Goal: Obtain resource: Obtain resource

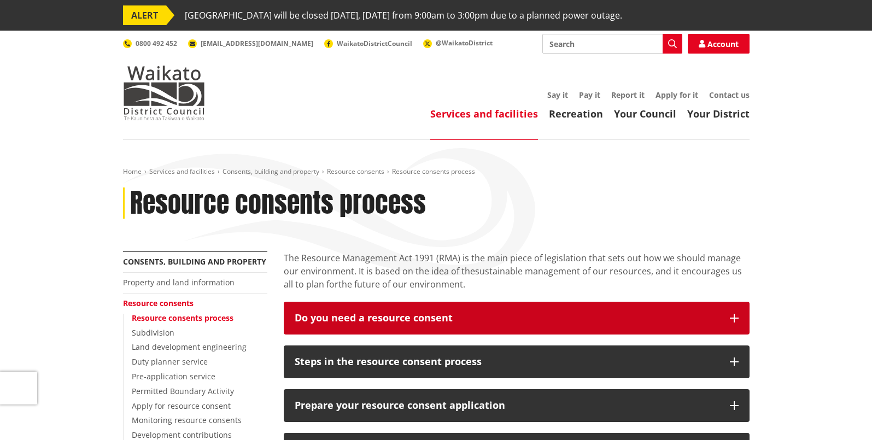
click at [432, 334] on button "Do you need a resource consent" at bounding box center [517, 318] width 466 height 33
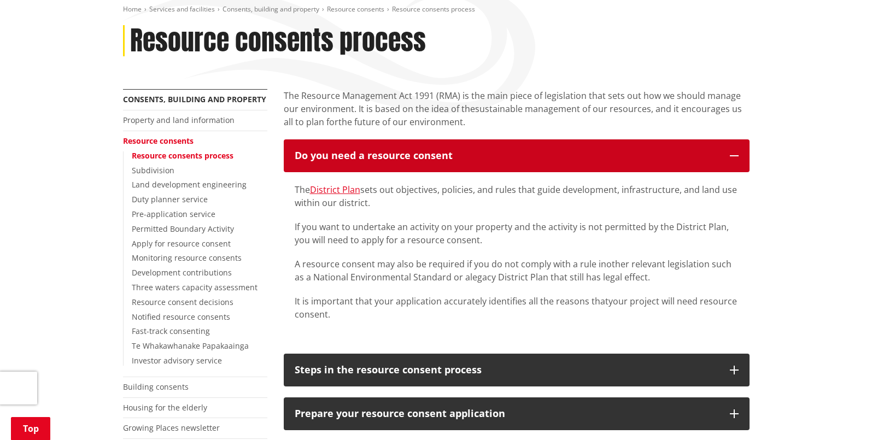
scroll to position [164, 0]
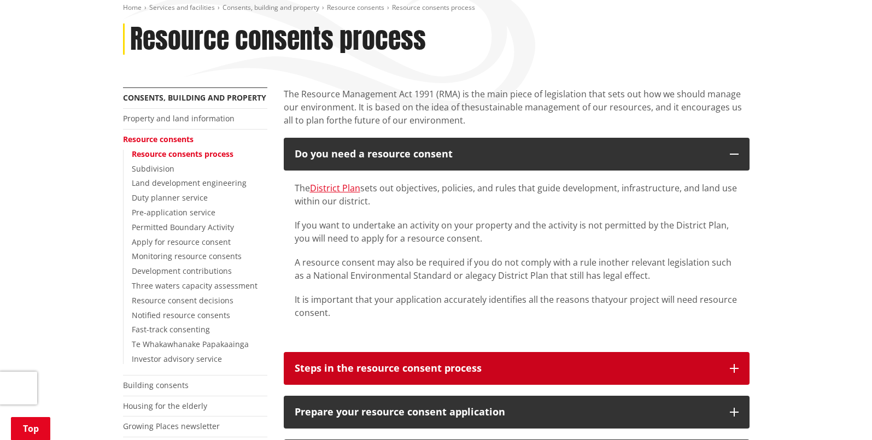
click at [405, 360] on button "Steps in the resource consent process" at bounding box center [517, 368] width 466 height 33
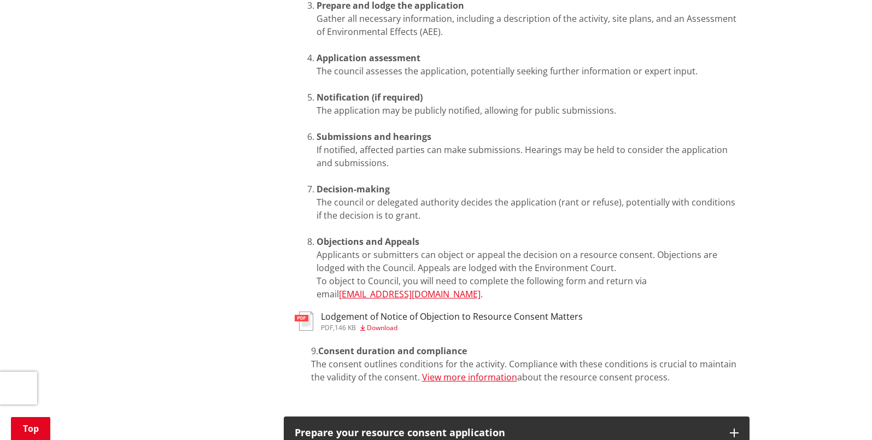
scroll to position [656, 0]
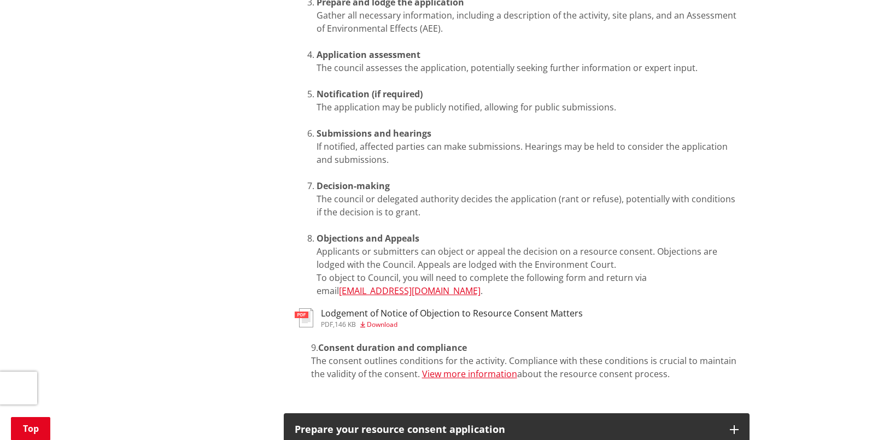
click at [383, 320] on span "Download" at bounding box center [382, 324] width 31 height 9
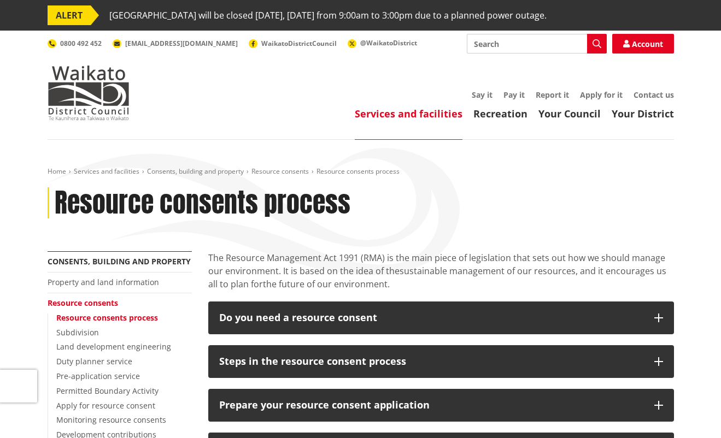
scroll to position [629, 0]
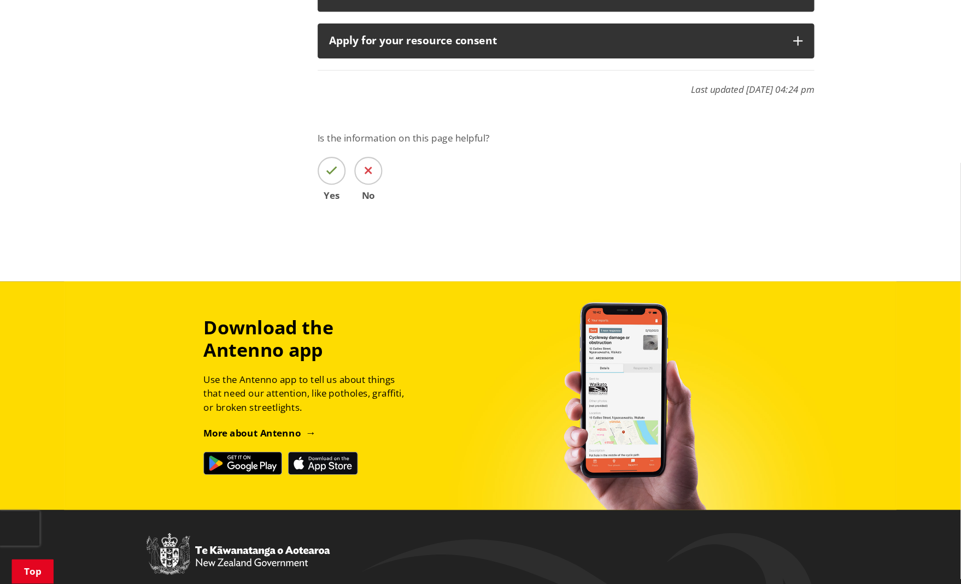
scroll to position [629, 0]
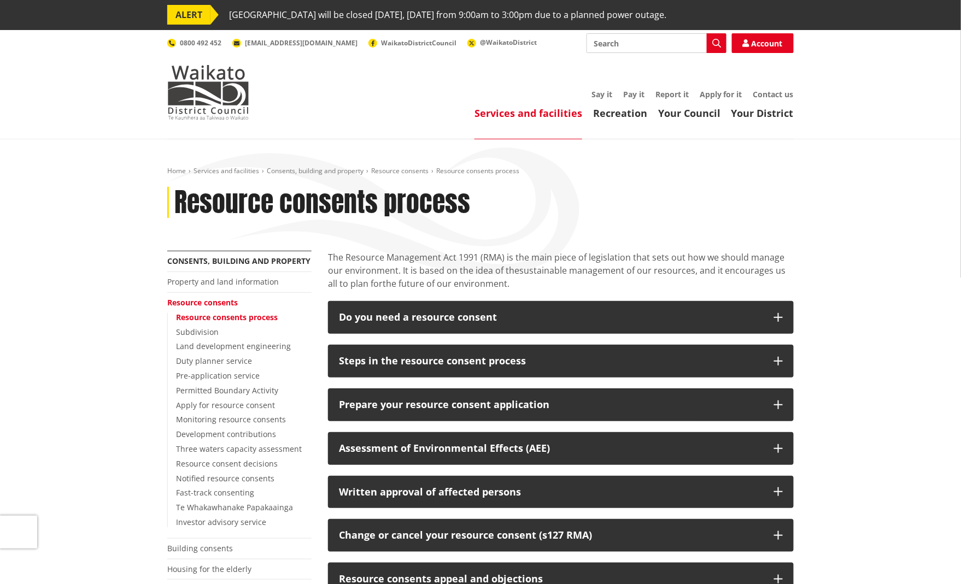
scroll to position [0, 0]
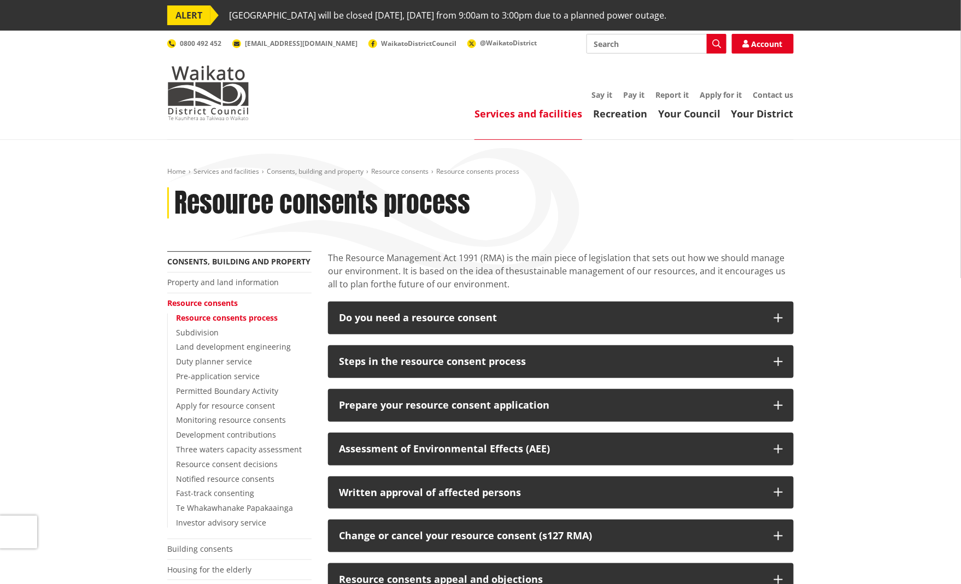
click at [114, 300] on div "Home Services and facilities Consents, building and property Resource consents …" at bounding box center [480, 516] width 961 height 753
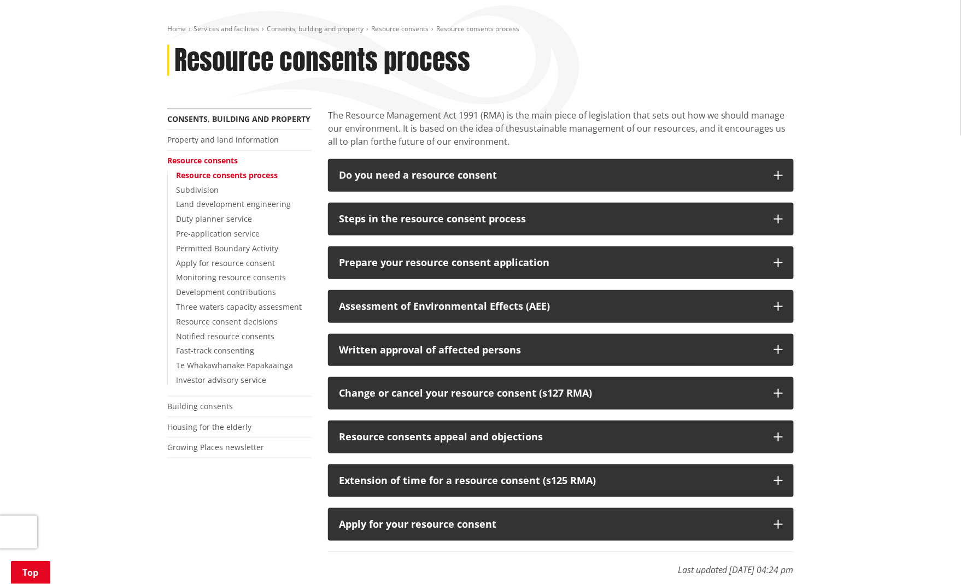
scroll to position [145, 0]
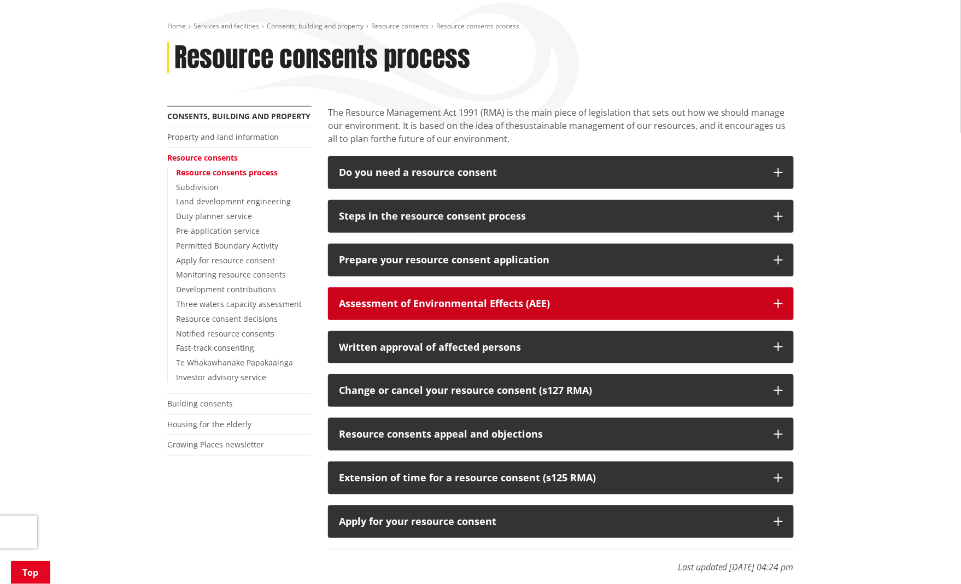
click at [639, 292] on button "Assessment of Environmental Effects (AEE)" at bounding box center [561, 303] width 466 height 33
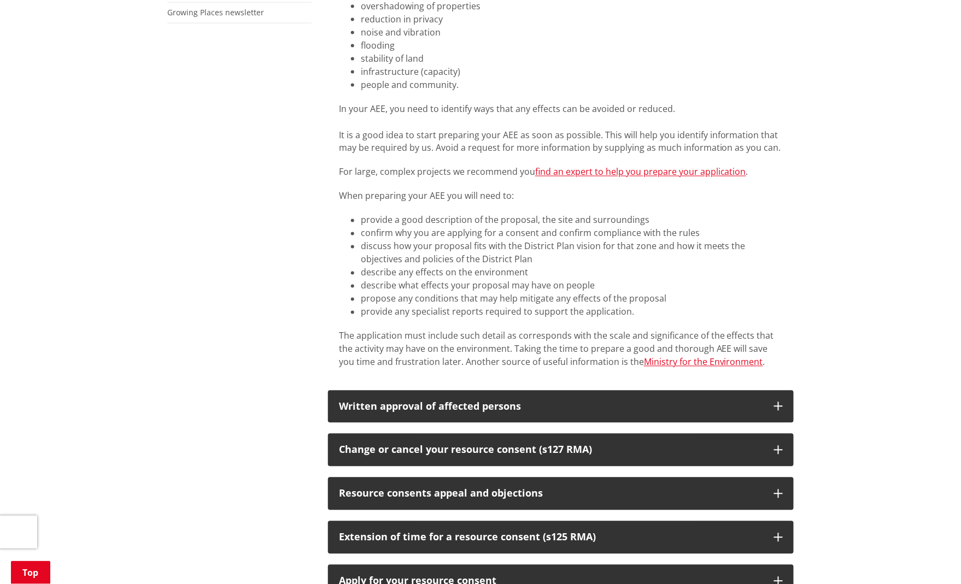
scroll to position [583, 0]
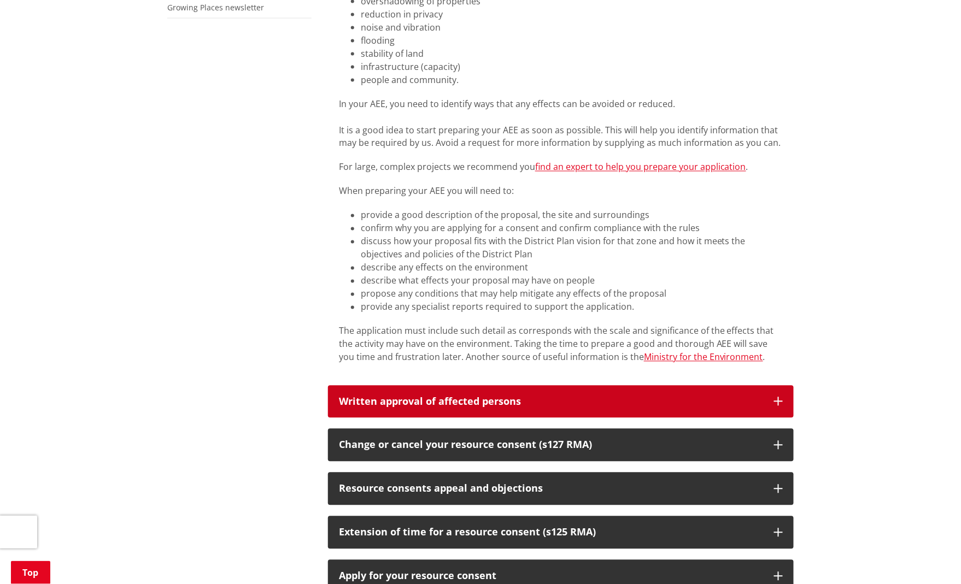
click at [501, 402] on div "Written approval of affected persons" at bounding box center [551, 402] width 424 height 11
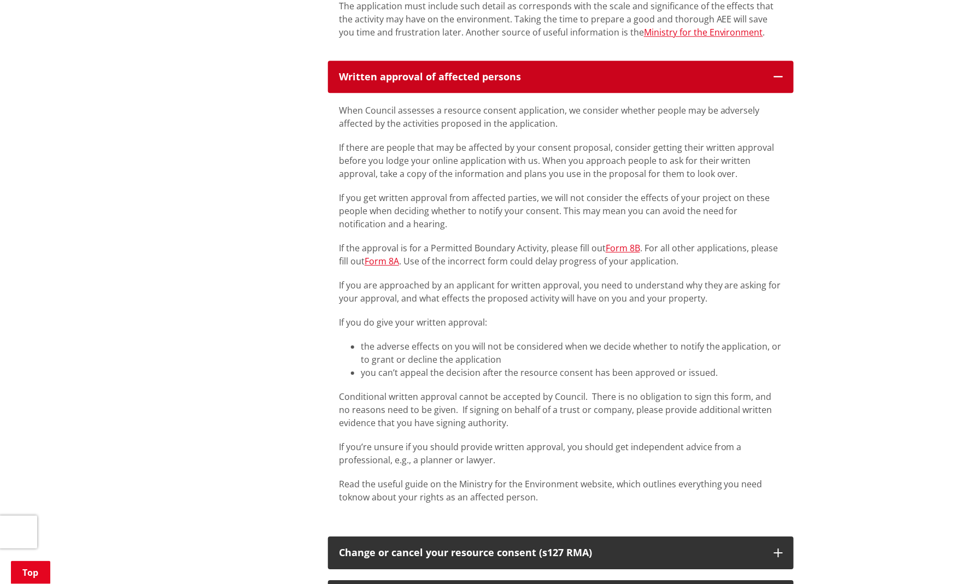
scroll to position [1020, 0]
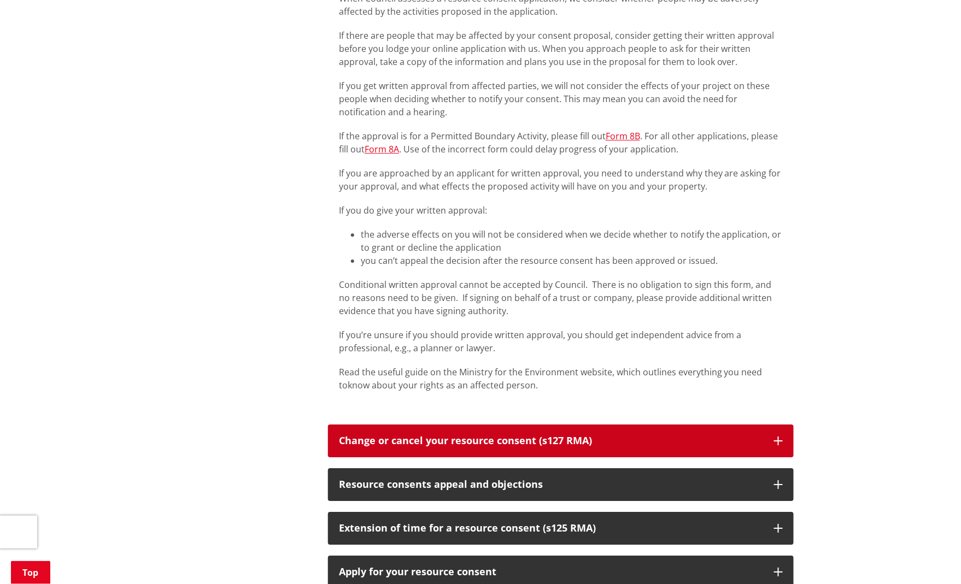
click at [482, 438] on button "Change or cancel your resource consent (s127 RMA)" at bounding box center [561, 441] width 466 height 33
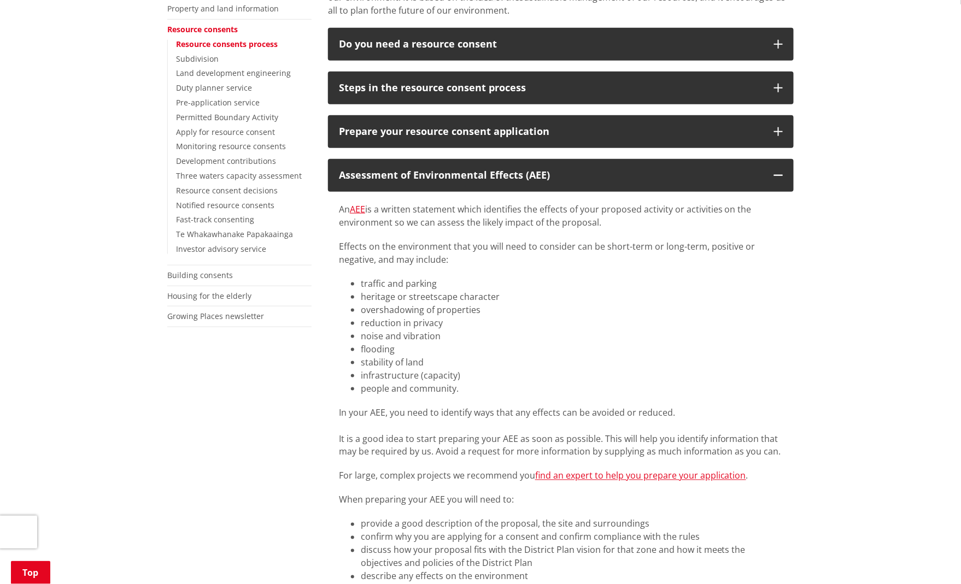
scroll to position [73, 0]
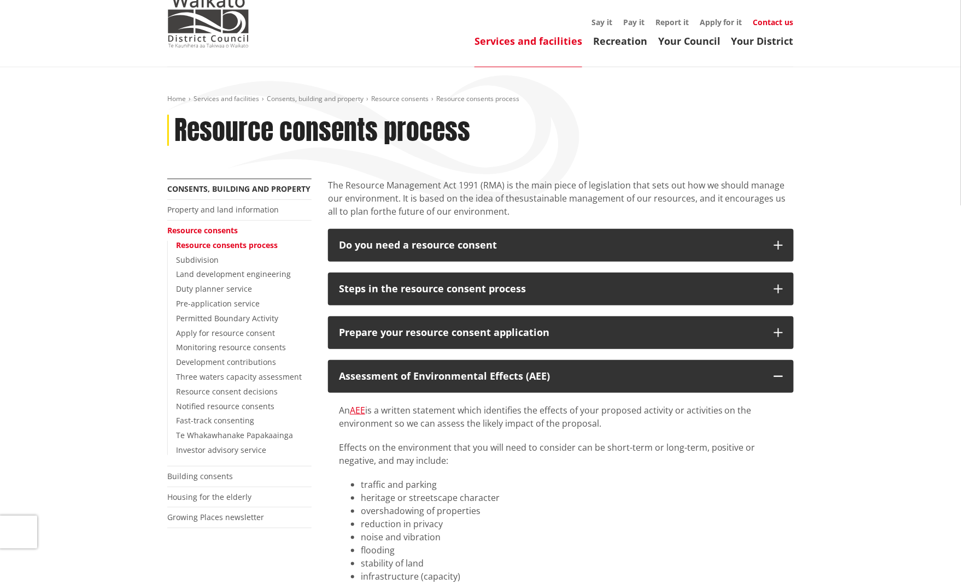
drag, startPoint x: 902, startPoint y: 128, endPoint x: 788, endPoint y: 27, distance: 152.1
drag, startPoint x: 600, startPoint y: 143, endPoint x: 619, endPoint y: 9, distance: 134.7
click at [610, 130] on div "Resource consents process" at bounding box center [480, 131] width 626 height 32
click at [681, 121] on div "Resource consents process" at bounding box center [480, 131] width 626 height 32
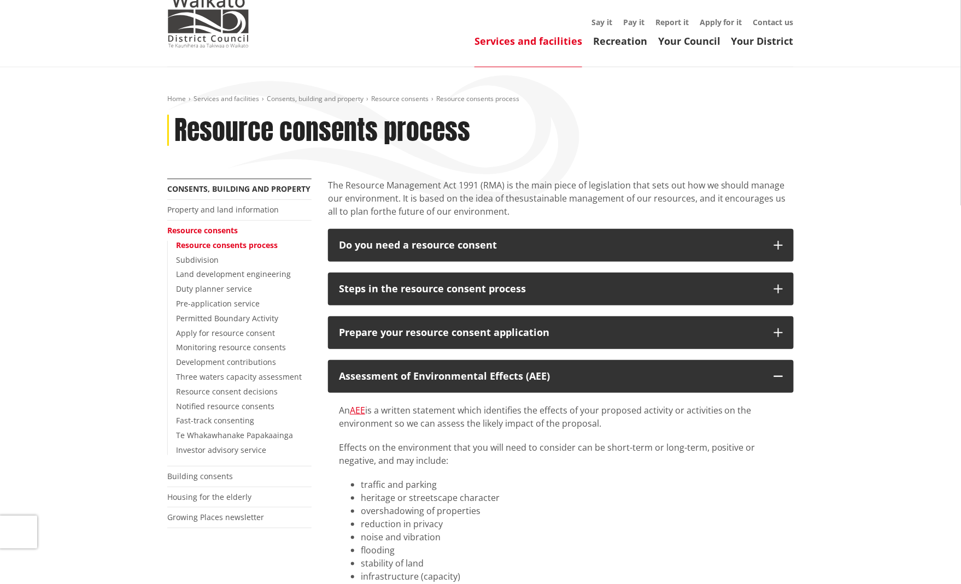
click at [638, 105] on div "Home Services and facilities Consents, building and property Resource consents …" at bounding box center [480, 137] width 643 height 84
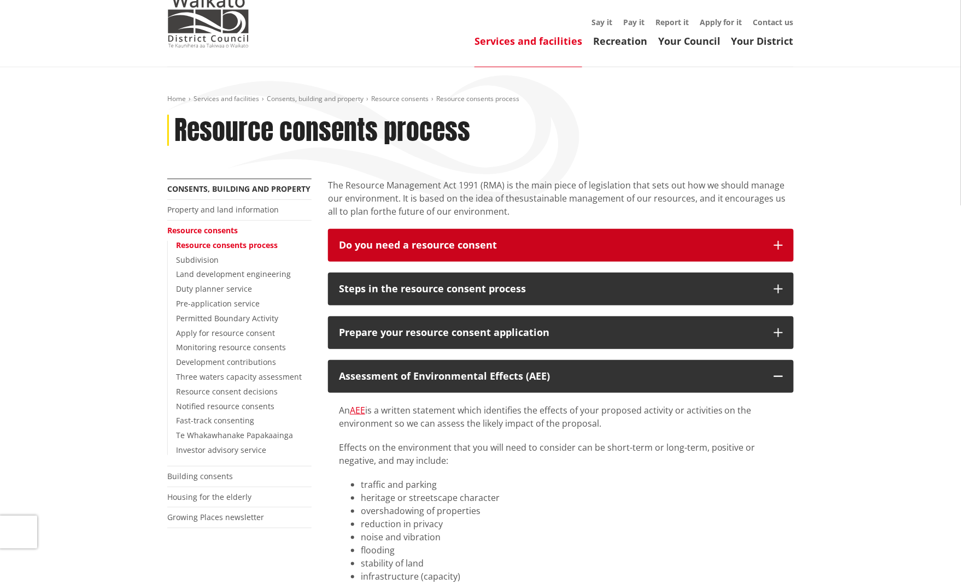
click at [365, 241] on div "Do you need a resource consent" at bounding box center [551, 245] width 424 height 11
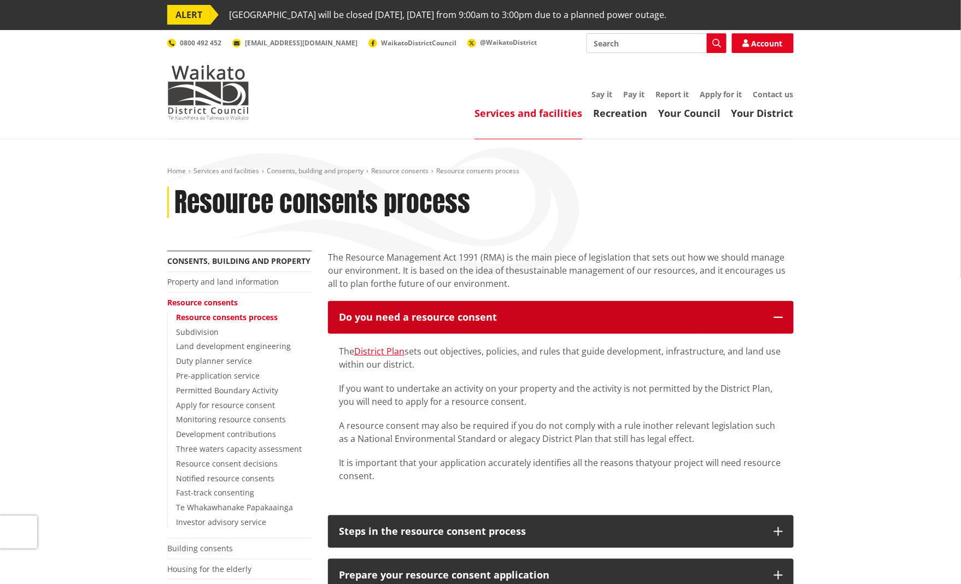
scroll to position [0, 0]
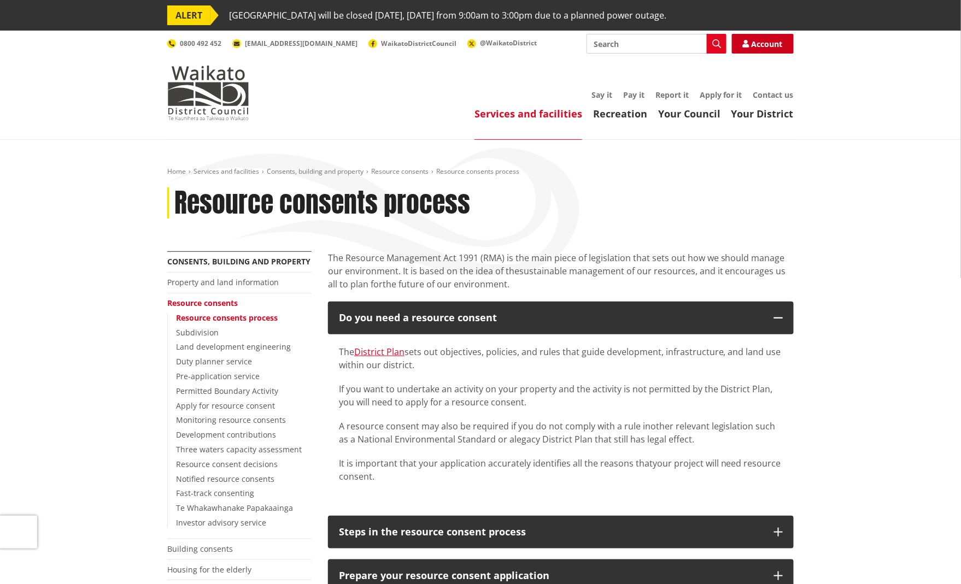
click at [720, 49] on link "Account" at bounding box center [763, 44] width 62 height 20
